Goal: Information Seeking & Learning: Learn about a topic

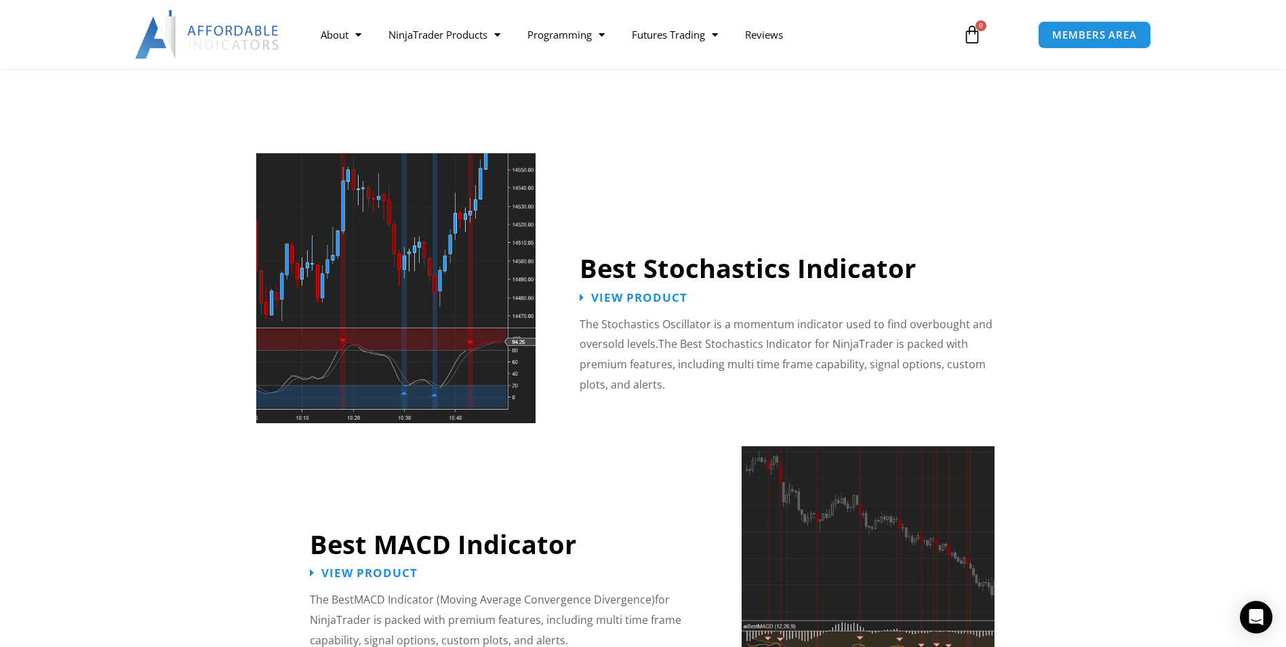
scroll to position [2644, 0]
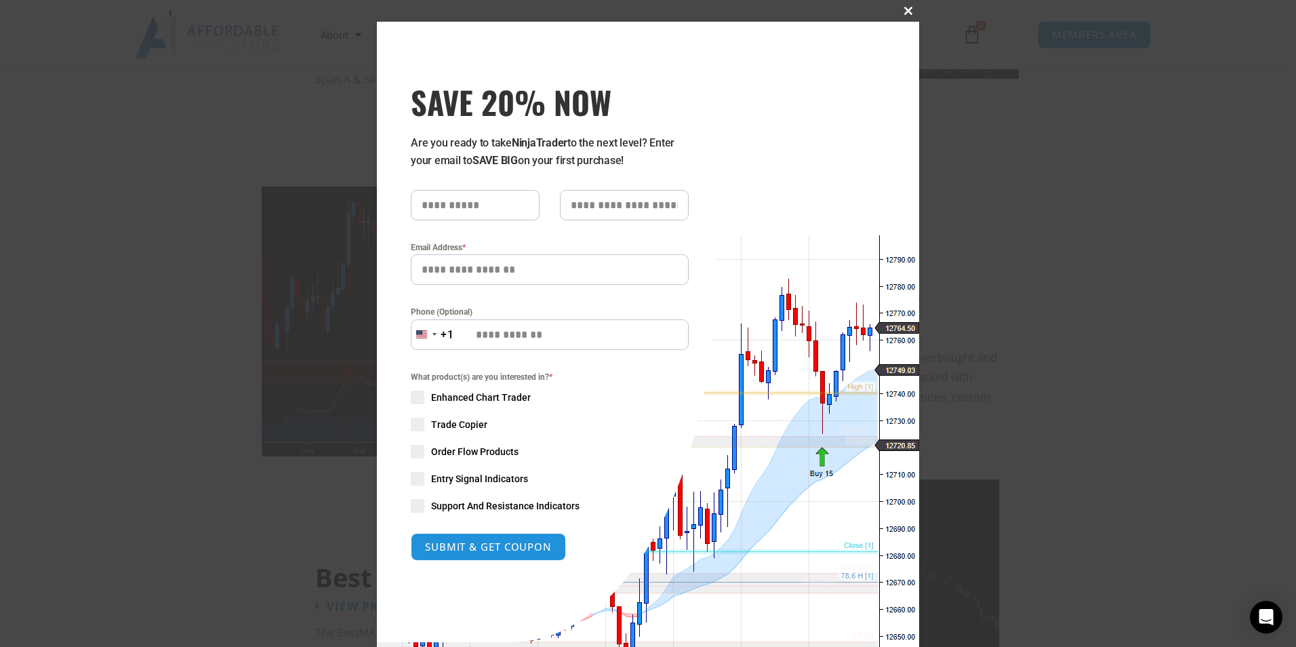
click at [904, 9] on span "SAVE 20% NOW popup" at bounding box center [908, 11] width 22 height 8
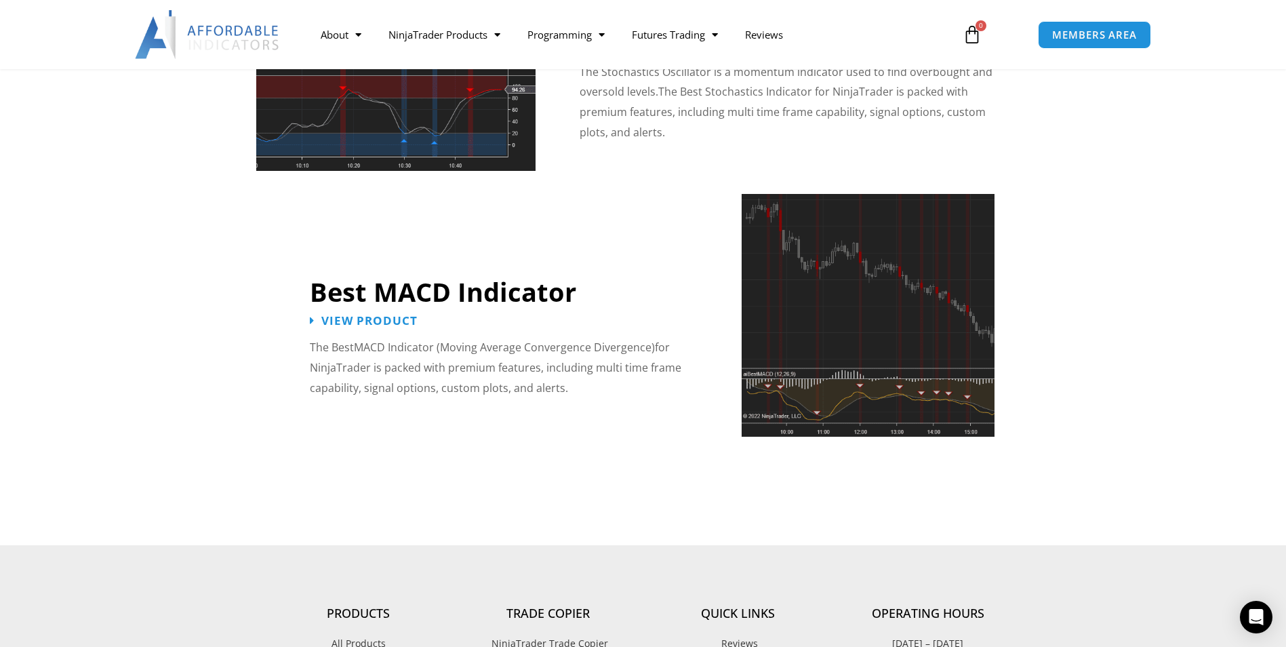
scroll to position [2915, 0]
